Goal: Information Seeking & Learning: Learn about a topic

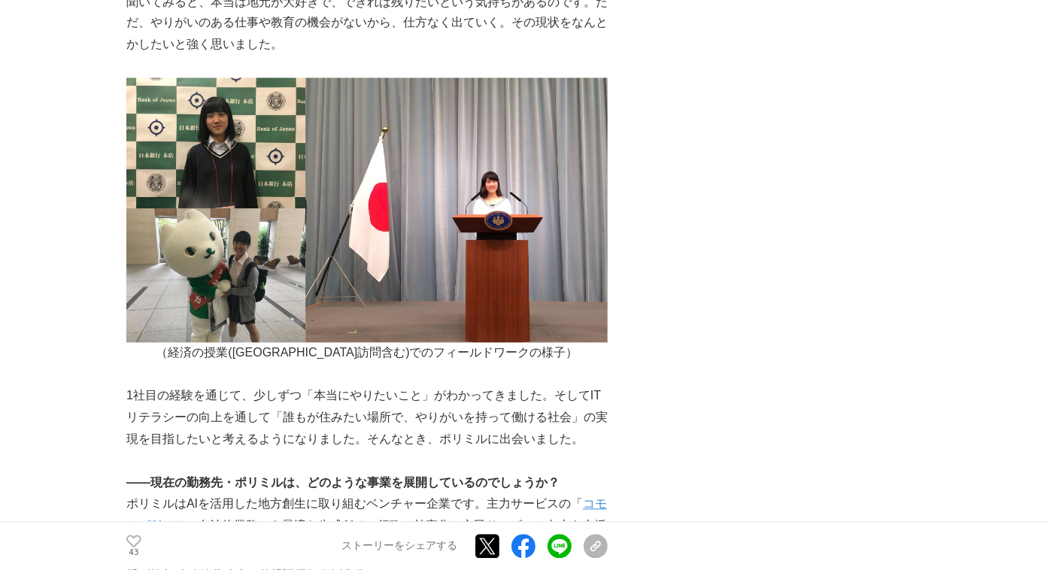
scroll to position [1985, 0]
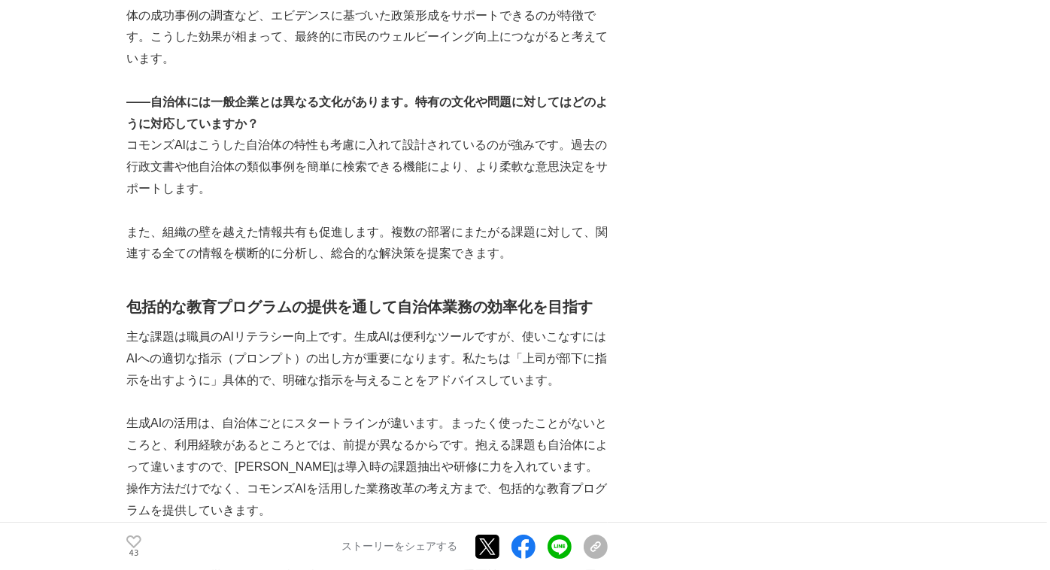
click at [0, 359] on html "成果の裏側にあるストーリーをメディアに届ける 配信ログイン 検索履歴 全て削除" at bounding box center [525, 69] width 1050 height 6620
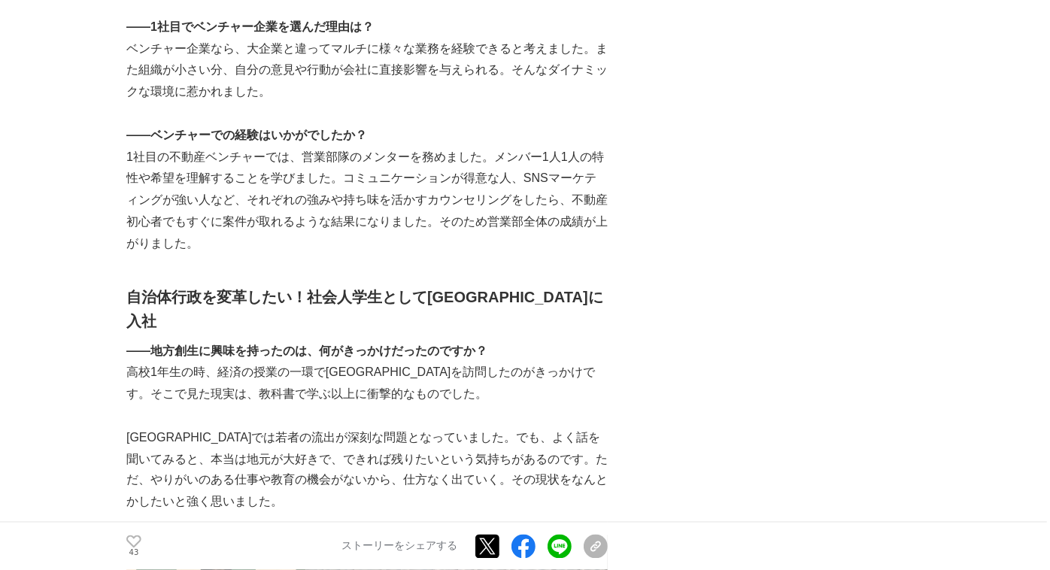
scroll to position [1139, 0]
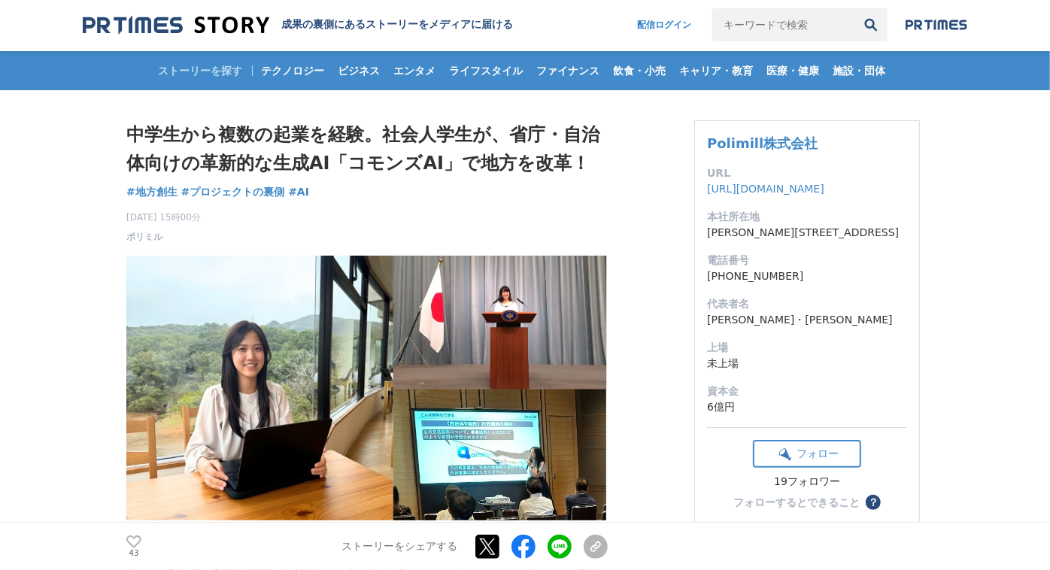
scroll to position [0, 0]
